Goal: Find specific page/section: Find specific page/section

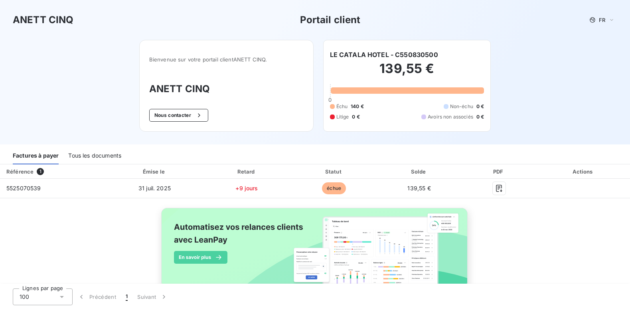
click at [96, 157] on div "Tous les documents" at bounding box center [94, 156] width 53 height 17
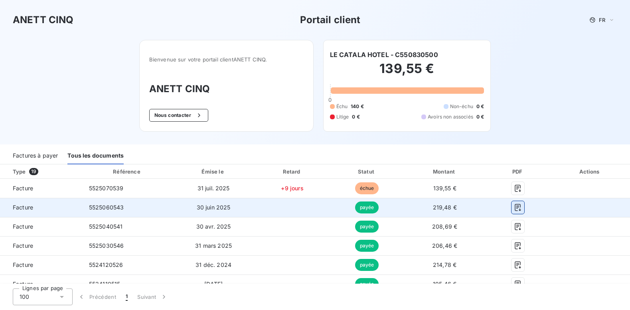
click at [514, 207] on icon "button" at bounding box center [518, 207] width 8 height 8
